Goal: Task Accomplishment & Management: Use online tool/utility

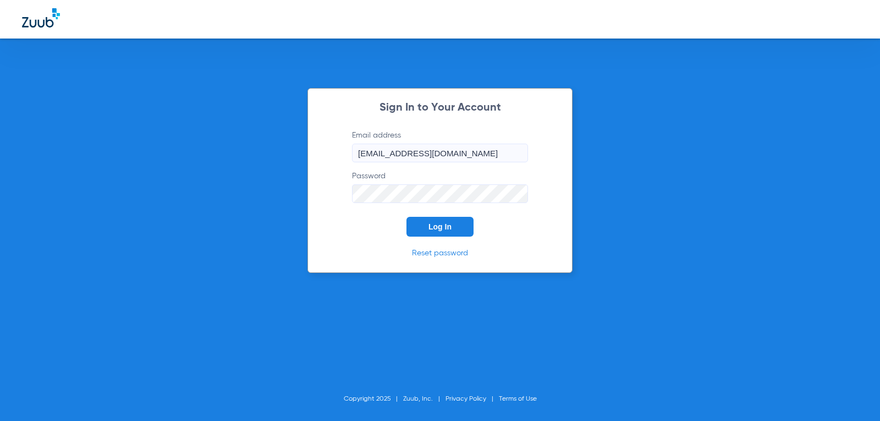
click at [452, 230] on button "Log In" at bounding box center [439, 227] width 67 height 20
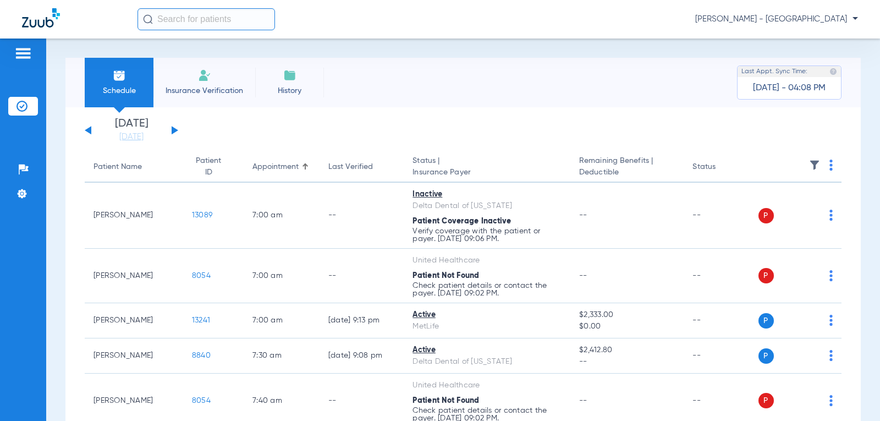
click at [173, 131] on button at bounding box center [175, 130] width 7 height 8
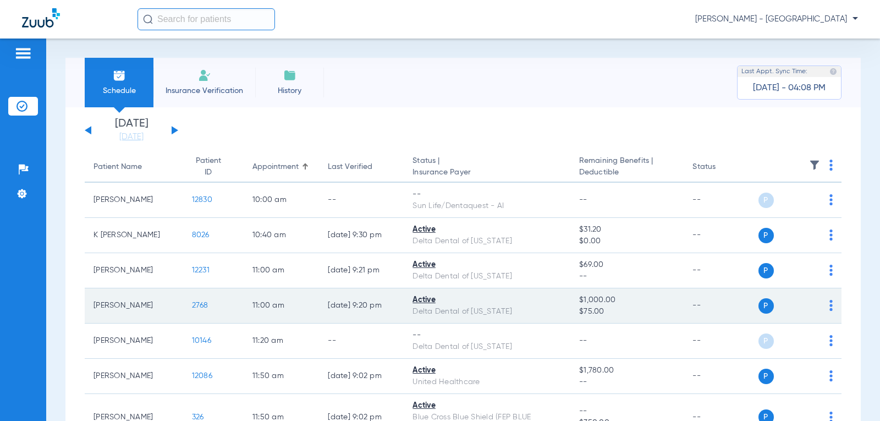
click at [199, 305] on span "2768" at bounding box center [200, 305] width 16 height 8
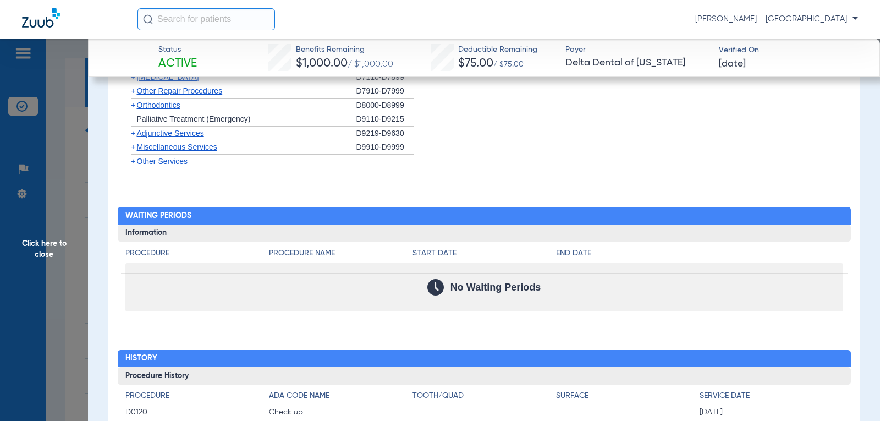
scroll to position [1388, 0]
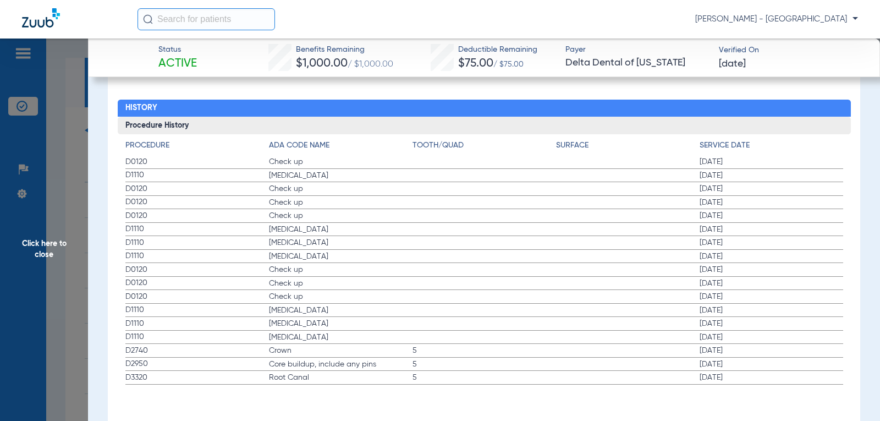
click at [31, 244] on span "Click here to close" at bounding box center [44, 248] width 88 height 421
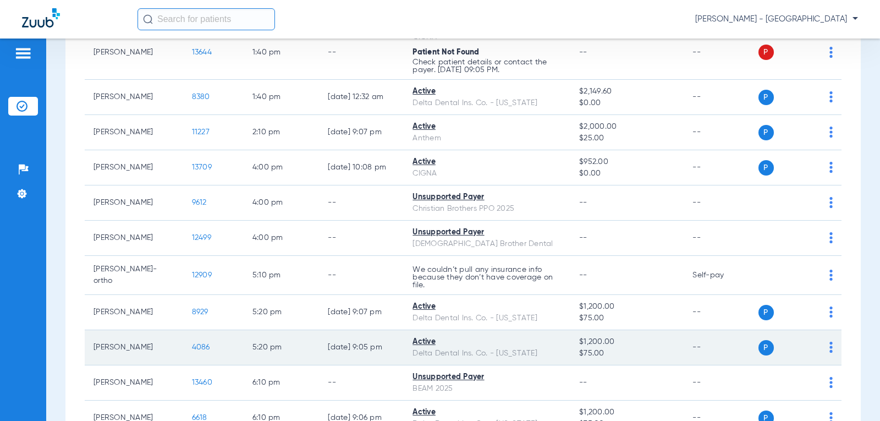
scroll to position [519, 0]
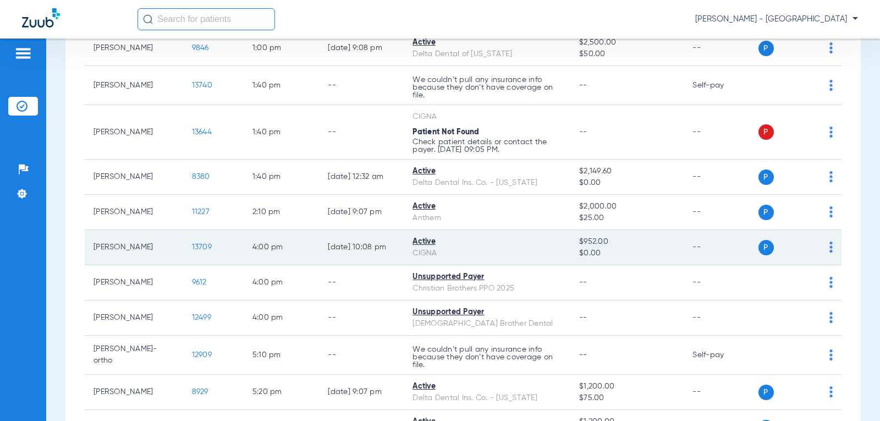
click at [192, 248] on span "13709" at bounding box center [202, 247] width 20 height 8
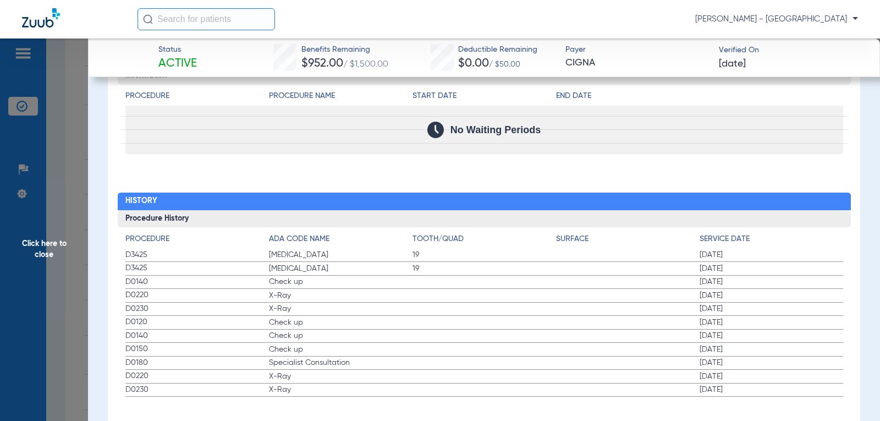
scroll to position [1157, 0]
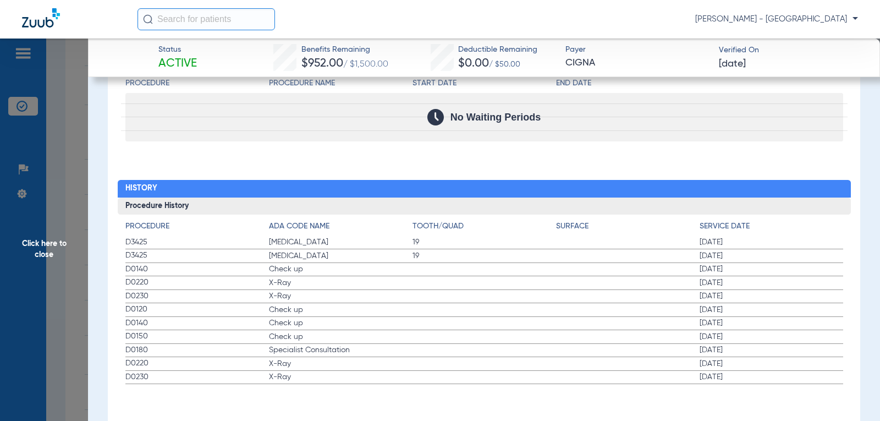
click at [43, 247] on span "Click here to close" at bounding box center [44, 248] width 88 height 421
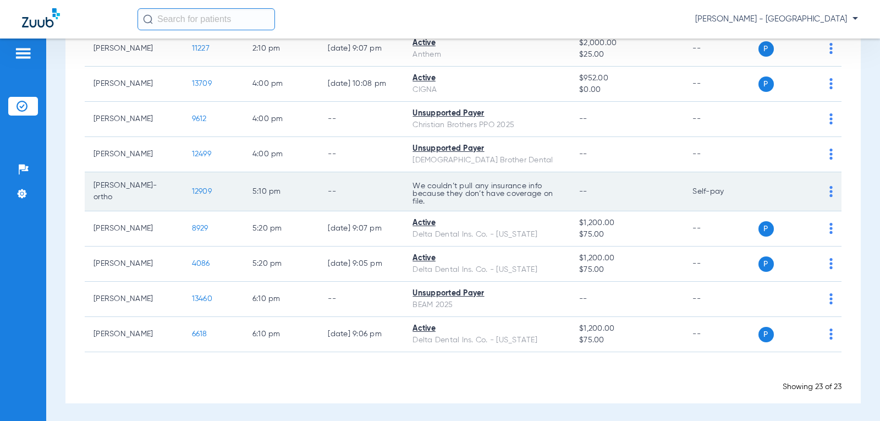
scroll to position [684, 0]
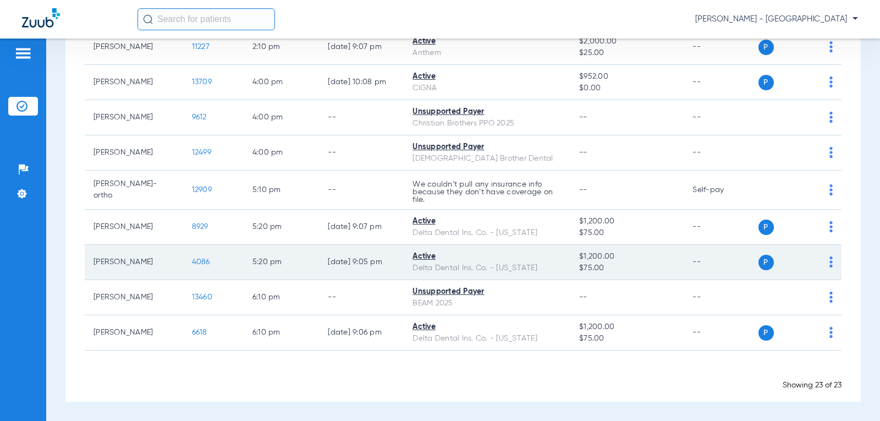
click at [192, 261] on span "4086" at bounding box center [201, 262] width 18 height 8
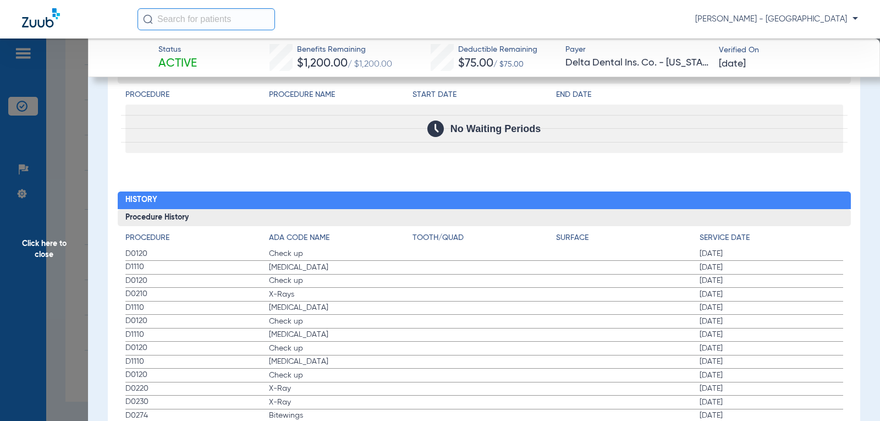
scroll to position [1312, 0]
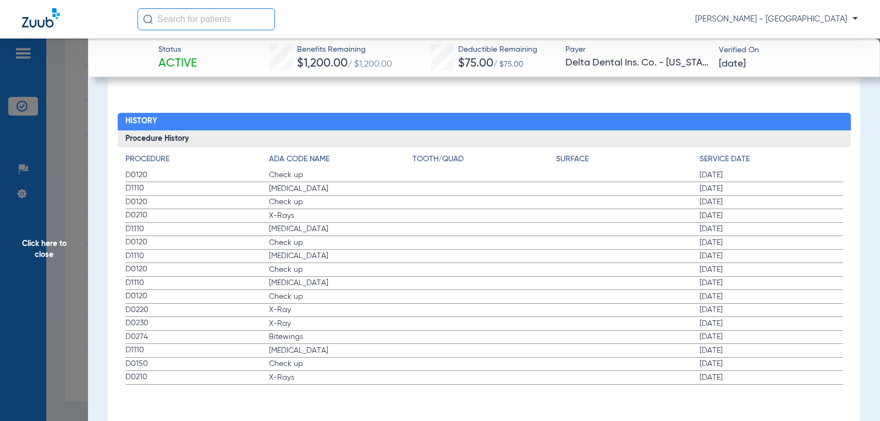
click at [147, 214] on span "D0210" at bounding box center [197, 216] width 144 height 12
click at [47, 239] on span "Click here to close" at bounding box center [44, 248] width 88 height 421
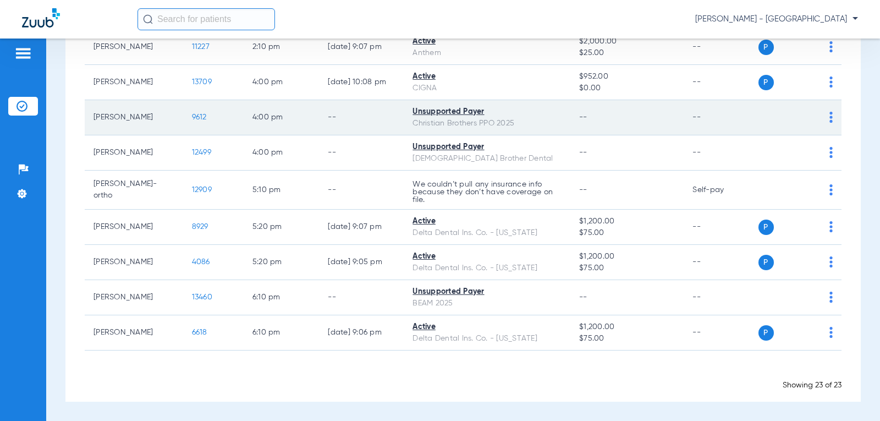
click at [192, 116] on span "9612" at bounding box center [199, 117] width 15 height 8
